Goal: Transaction & Acquisition: Purchase product/service

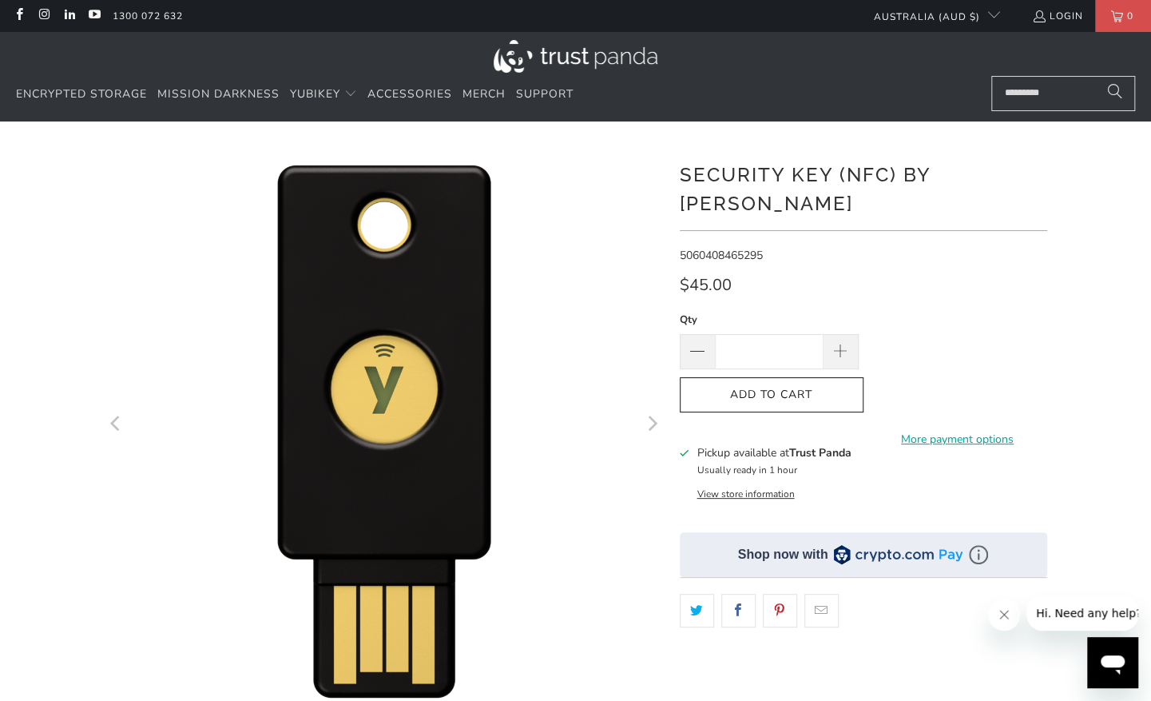
click at [919, 174] on h1 "Security Key (NFC) by [PERSON_NAME]" at bounding box center [864, 187] width 368 height 61
drag, startPoint x: 919, startPoint y: 174, endPoint x: 986, endPoint y: 171, distance: 67.2
click at [986, 171] on h1 "Security Key (NFC) by [PERSON_NAME]" at bounding box center [864, 187] width 368 height 61
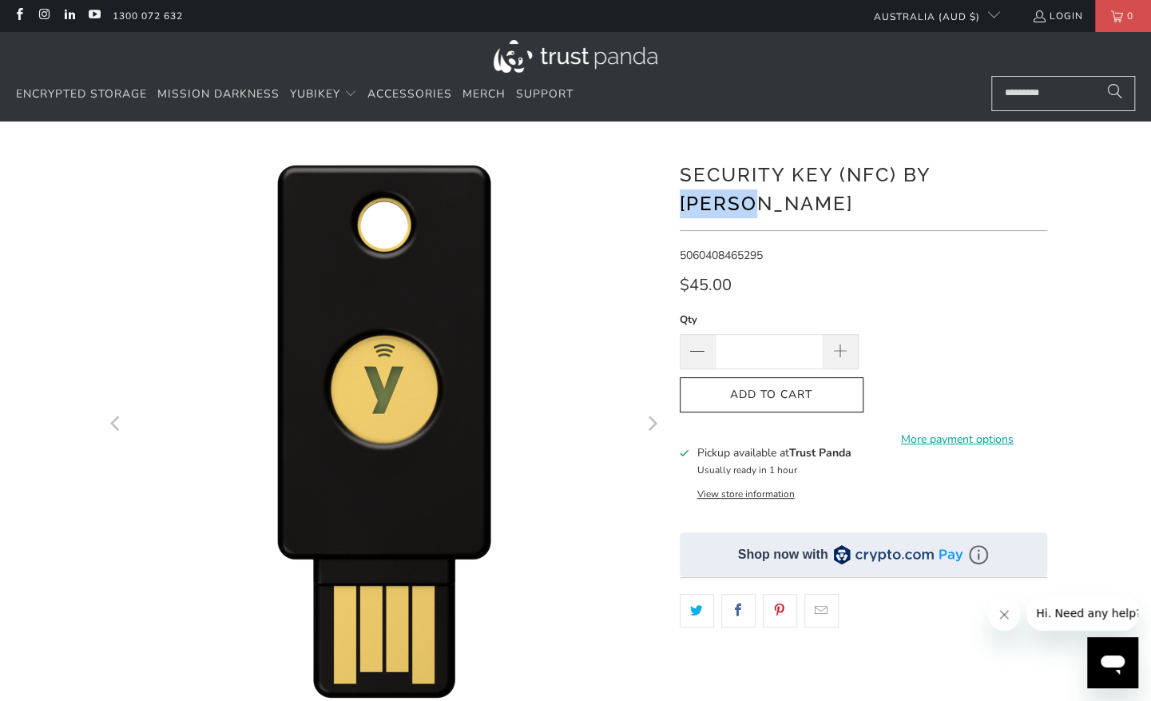
click at [986, 171] on h1 "Security Key (NFC) by [PERSON_NAME]" at bounding box center [864, 187] width 368 height 61
click at [987, 242] on div "**********" at bounding box center [864, 508] width 368 height 727
click at [864, 169] on h1 "Security Key (NFC) by [PERSON_NAME]" at bounding box center [864, 187] width 368 height 61
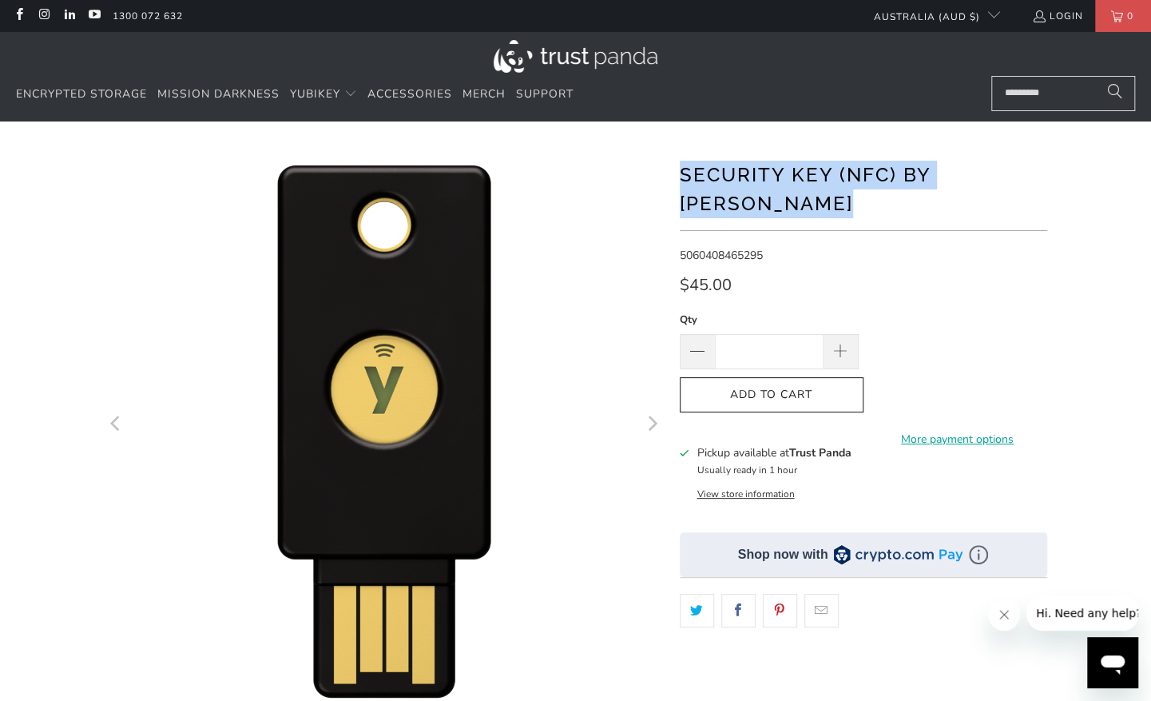
click at [864, 169] on h1 "Security Key (NFC) by [PERSON_NAME]" at bounding box center [864, 187] width 368 height 61
drag, startPoint x: 864, startPoint y: 169, endPoint x: 823, endPoint y: 167, distance: 40.8
click at [823, 167] on h1 "Security Key (NFC) by [PERSON_NAME]" at bounding box center [864, 187] width 368 height 61
click at [823, 168] on h1 "Security Key (NFC) by [PERSON_NAME]" at bounding box center [864, 187] width 368 height 61
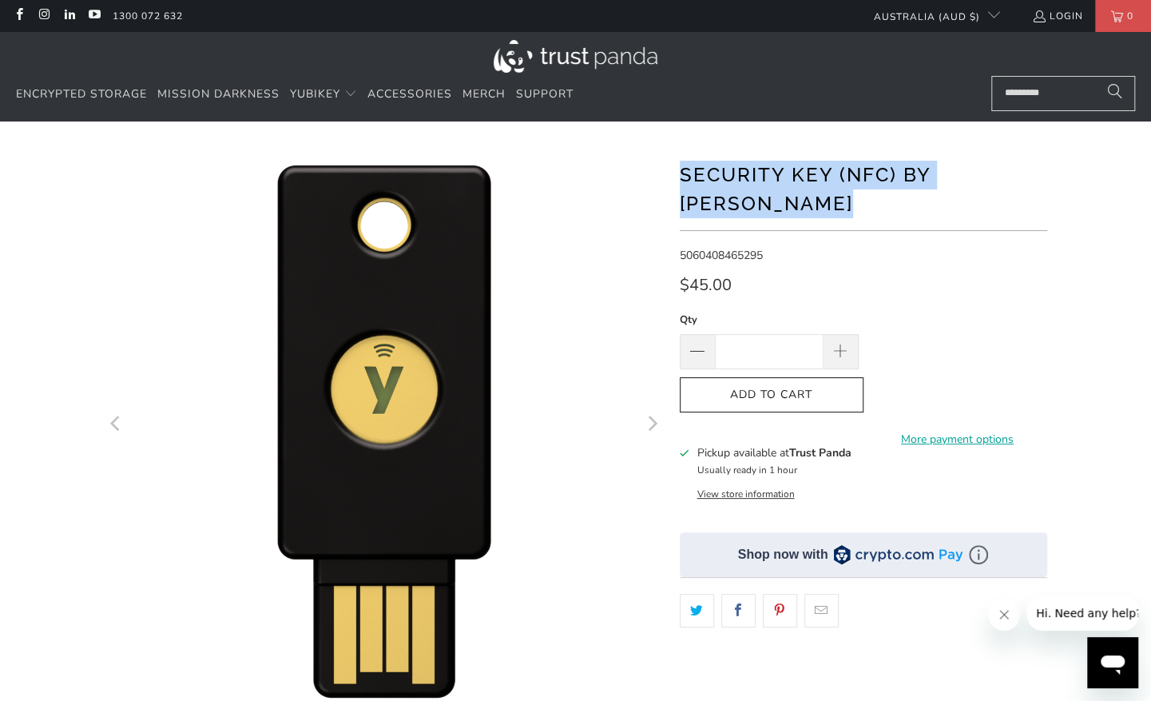
click at [823, 168] on h1 "Security Key (NFC) by [PERSON_NAME]" at bounding box center [864, 187] width 368 height 61
click at [829, 169] on h1 "Security Key (NFC) by [PERSON_NAME]" at bounding box center [864, 187] width 368 height 61
click at [829, 171] on h1 "Security Key (NFC) by [PERSON_NAME]" at bounding box center [864, 187] width 368 height 61
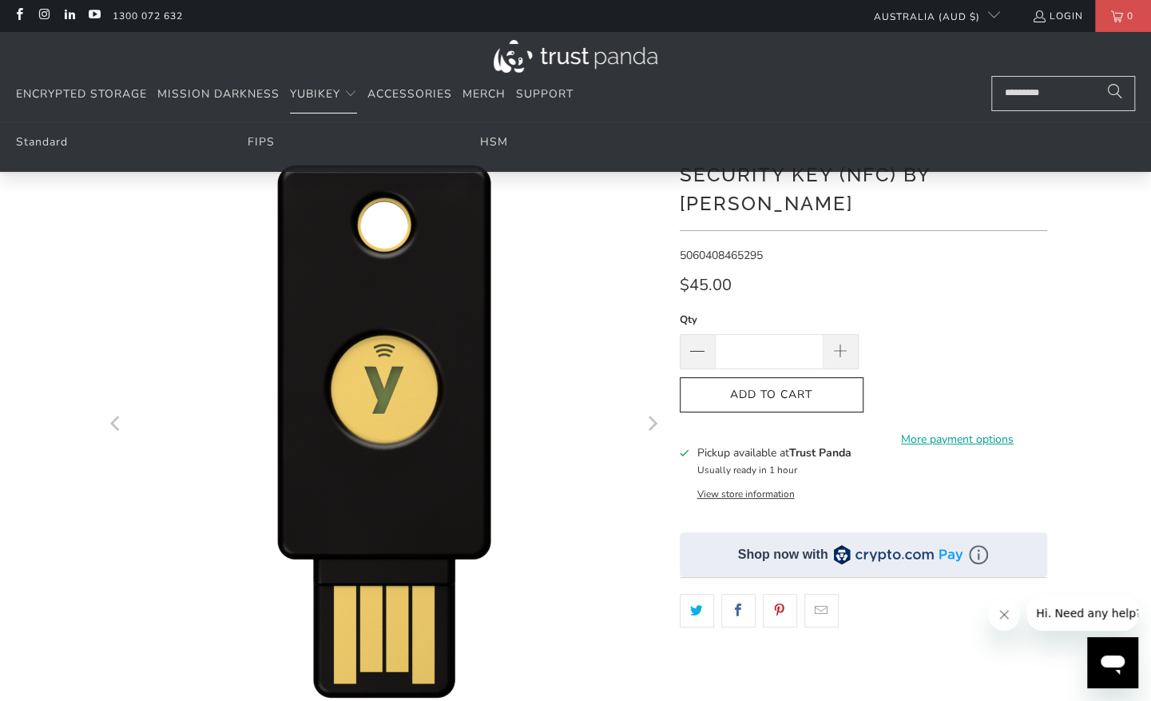
click at [992, 236] on div "**********" at bounding box center [864, 508] width 368 height 727
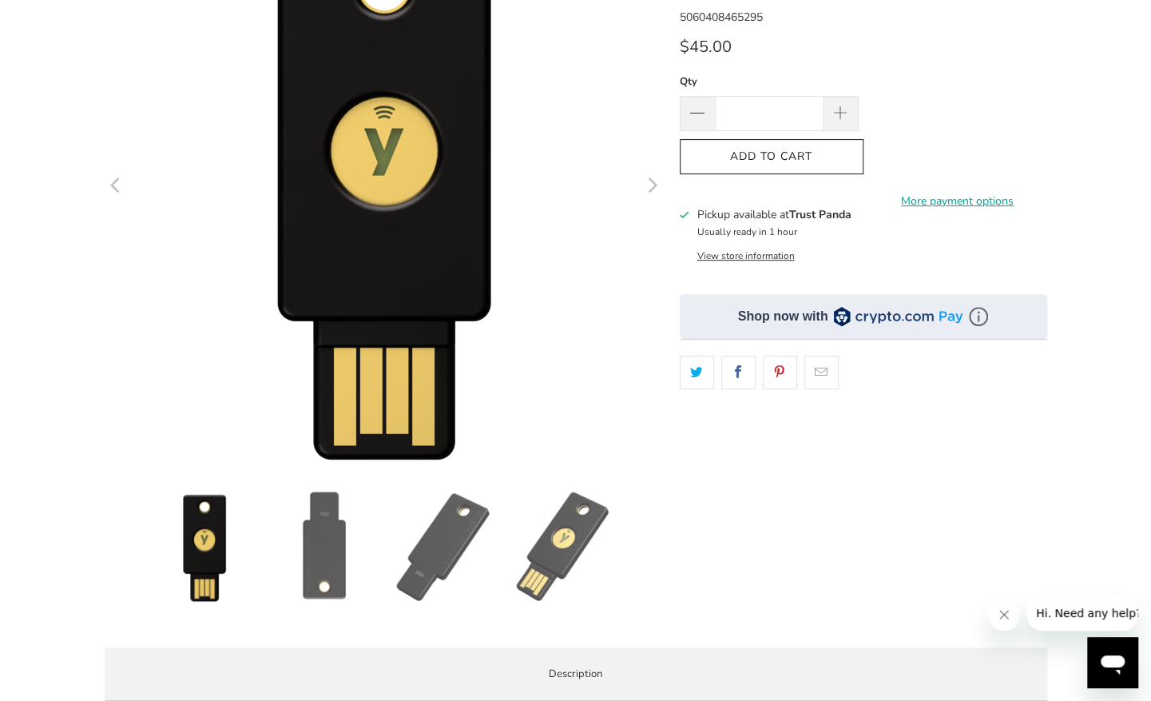
scroll to position [240, 0]
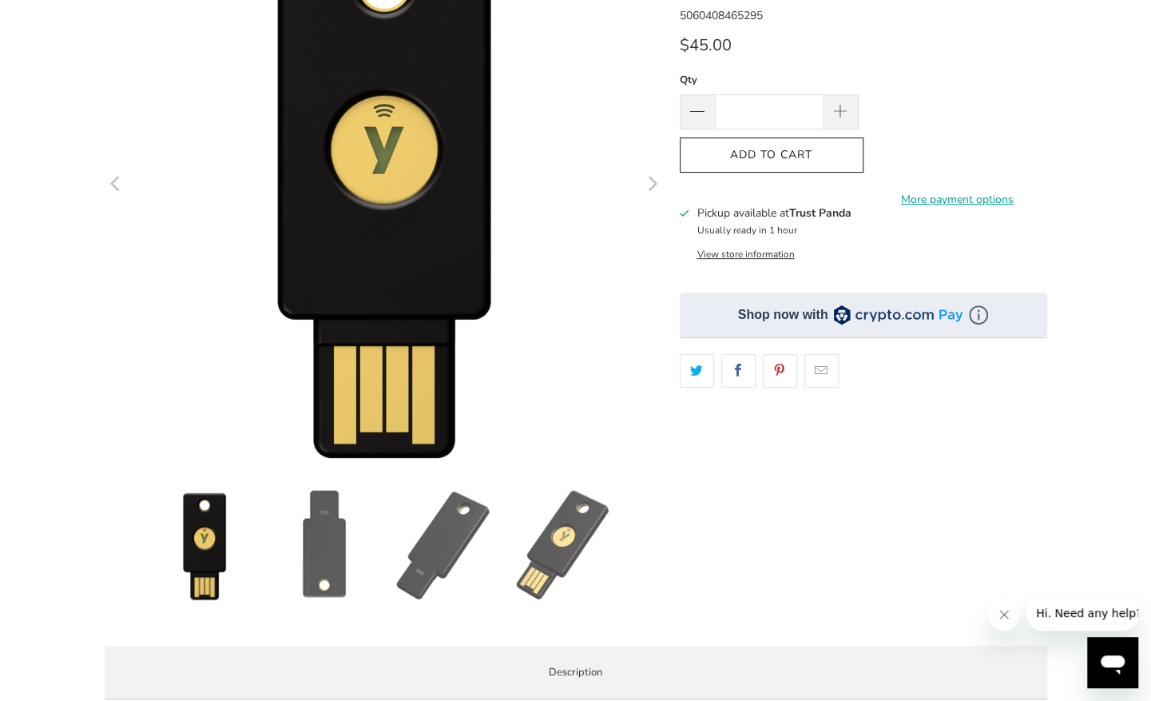
click at [761, 224] on small "Usually ready in 1 hour" at bounding box center [747, 230] width 100 height 13
drag, startPoint x: 761, startPoint y: 205, endPoint x: 759, endPoint y: 225, distance: 20.0
click at [759, 248] on button "View store information" at bounding box center [745, 254] width 97 height 13
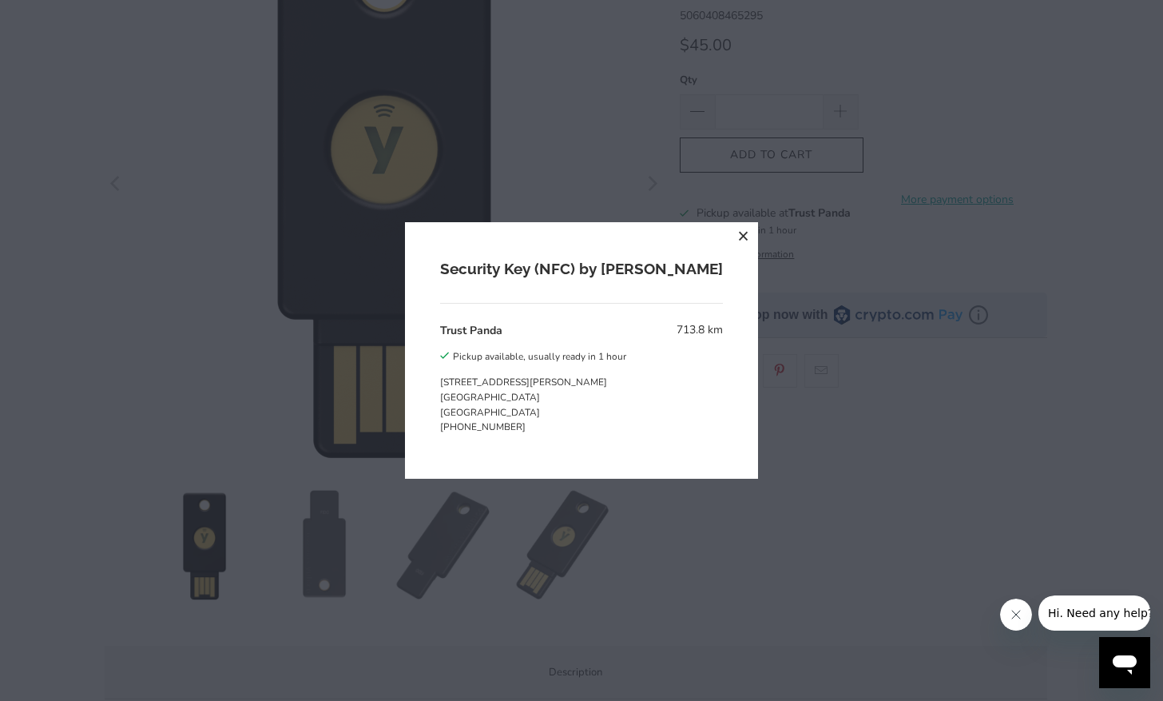
click at [511, 378] on p "[STREET_ADDRESS][PERSON_NAME]" at bounding box center [533, 398] width 186 height 46
drag, startPoint x: 511, startPoint y: 378, endPoint x: 697, endPoint y: 237, distance: 233.3
click at [729, 237] on button "close" at bounding box center [743, 236] width 29 height 29
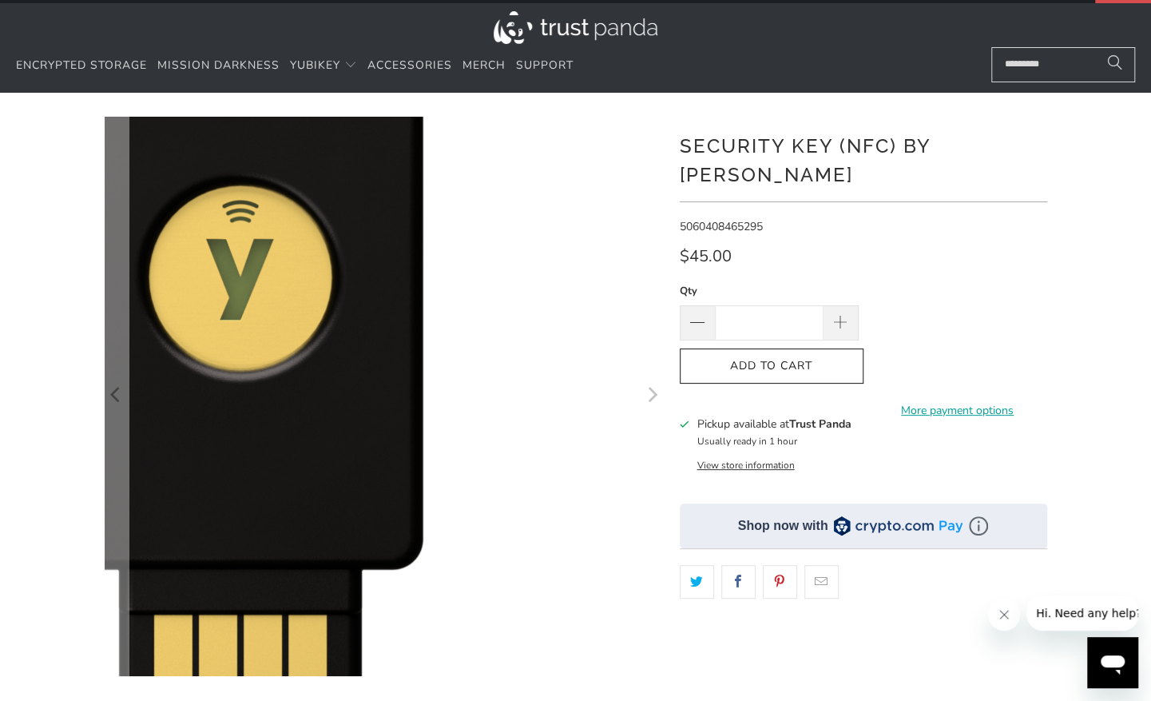
scroll to position [0, 0]
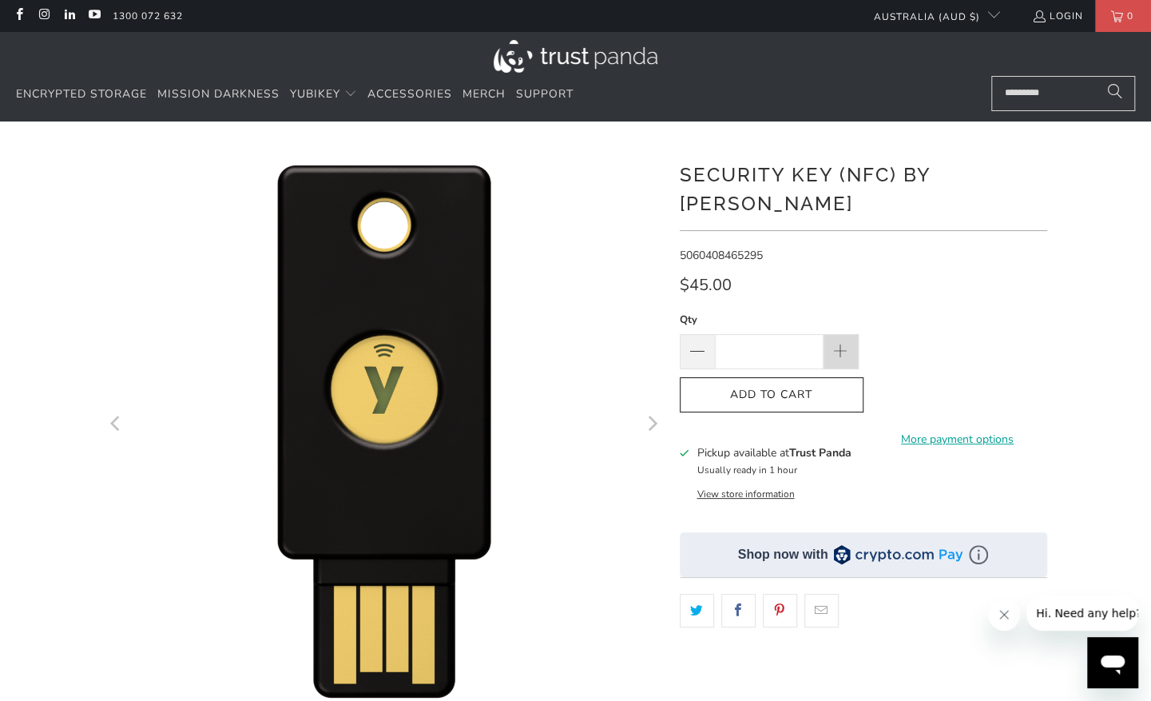
click at [829, 334] on span at bounding box center [841, 351] width 35 height 35
type input "*"
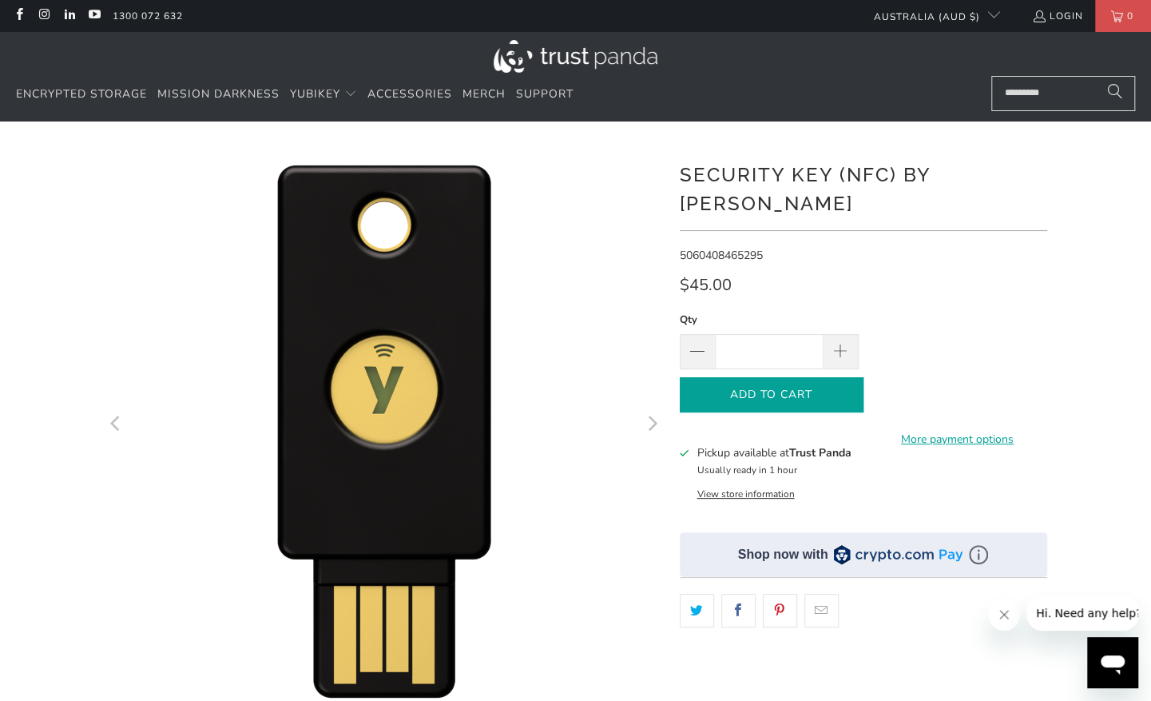
click at [754, 377] on button "Add to Cart" at bounding box center [772, 395] width 184 height 36
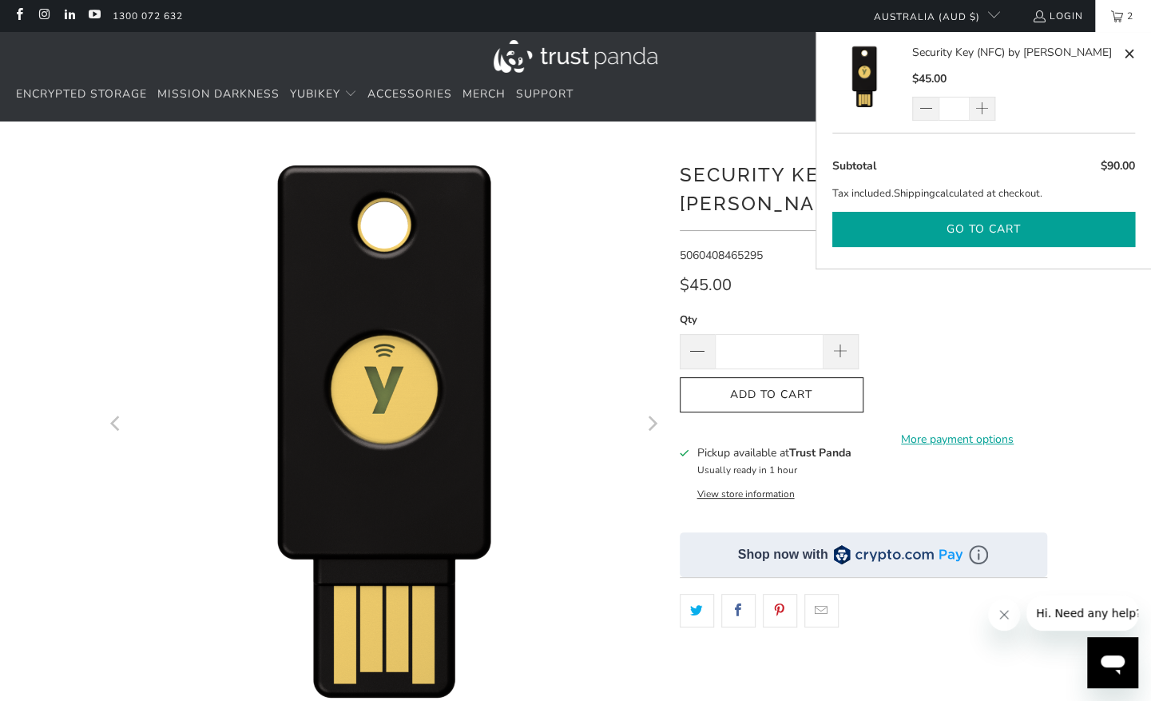
click at [999, 228] on button "Go to cart" at bounding box center [983, 230] width 303 height 36
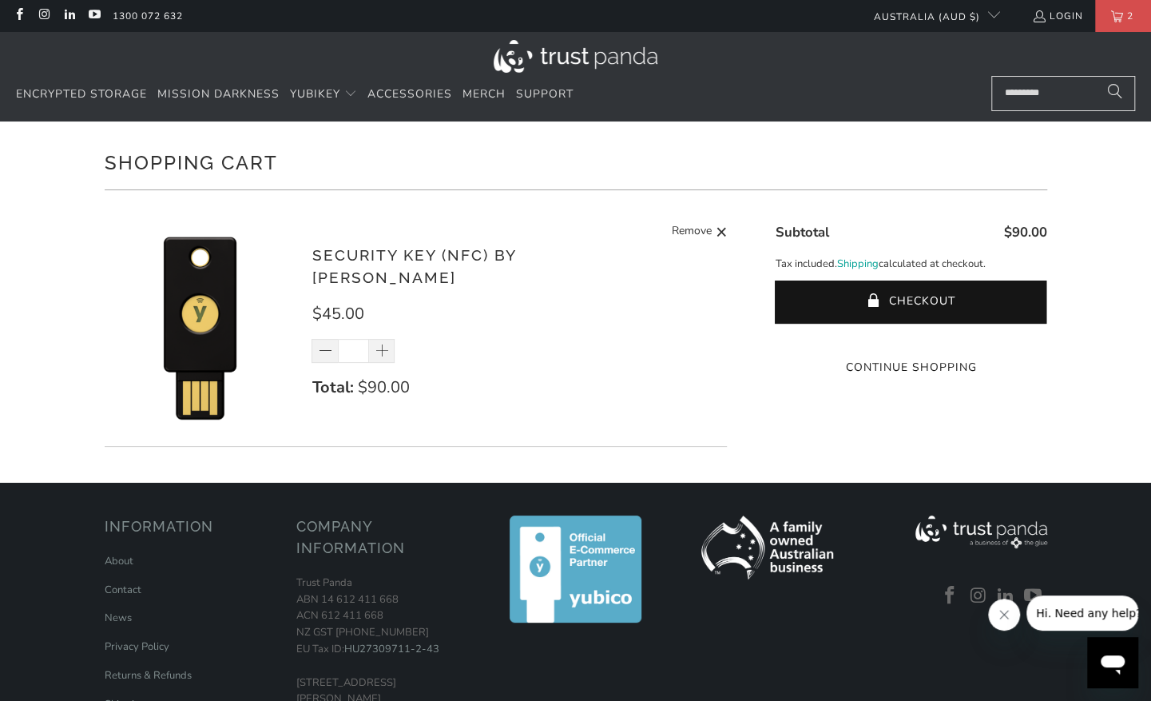
click at [968, 259] on p "Tax included. Shipping calculated at checkout." at bounding box center [911, 264] width 272 height 17
drag, startPoint x: 968, startPoint y: 259, endPoint x: 1111, endPoint y: 257, distance: 143.0
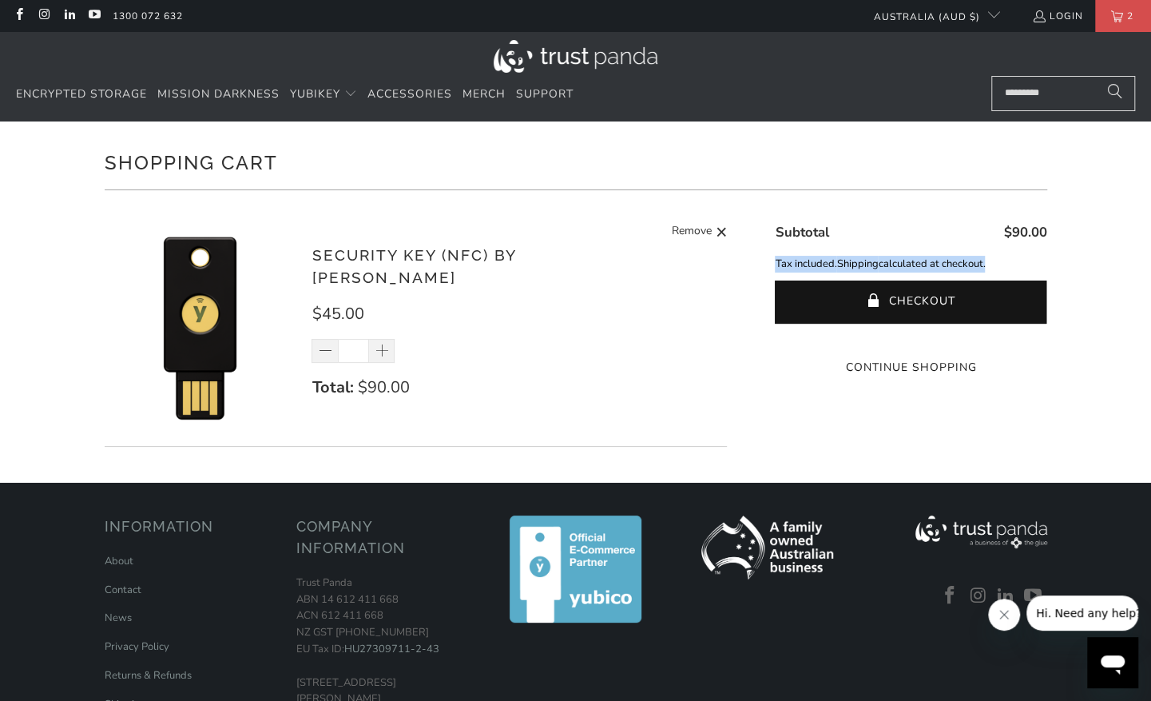
click at [1111, 257] on div "Shopping Cart There are no items in your cart. Continue Shopping Security Key (…" at bounding box center [575, 301] width 1151 height 361
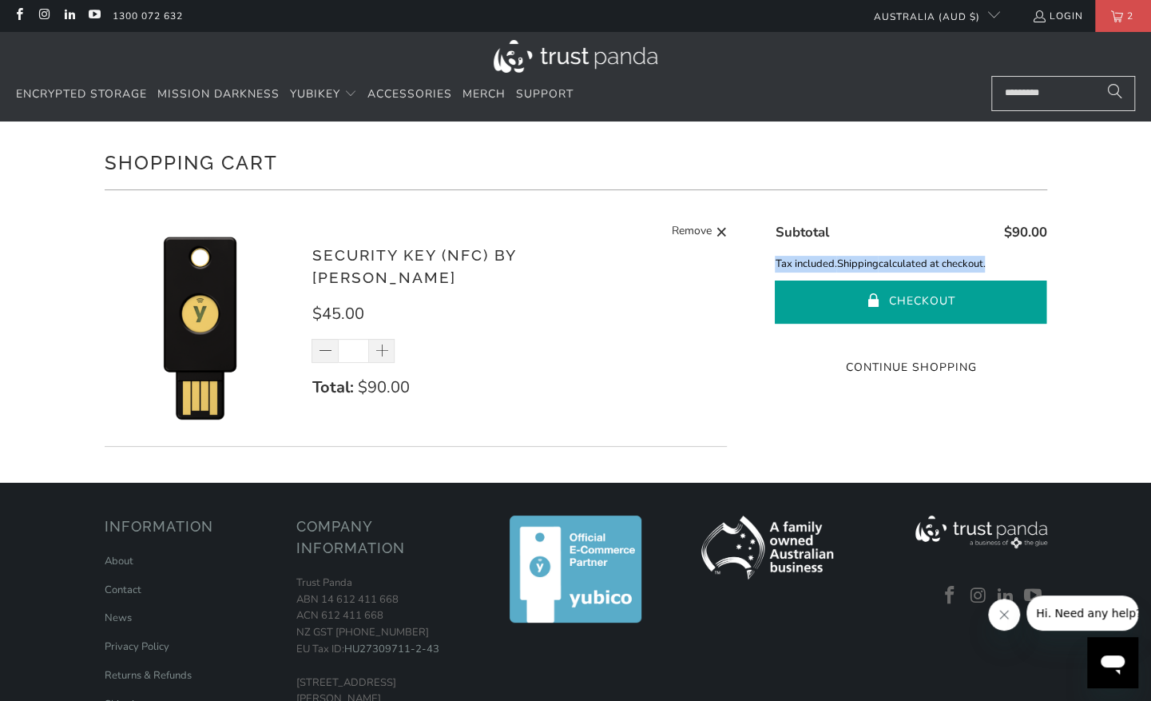
click at [966, 297] on button "Checkout" at bounding box center [911, 301] width 272 height 43
